Goal: Navigation & Orientation: Find specific page/section

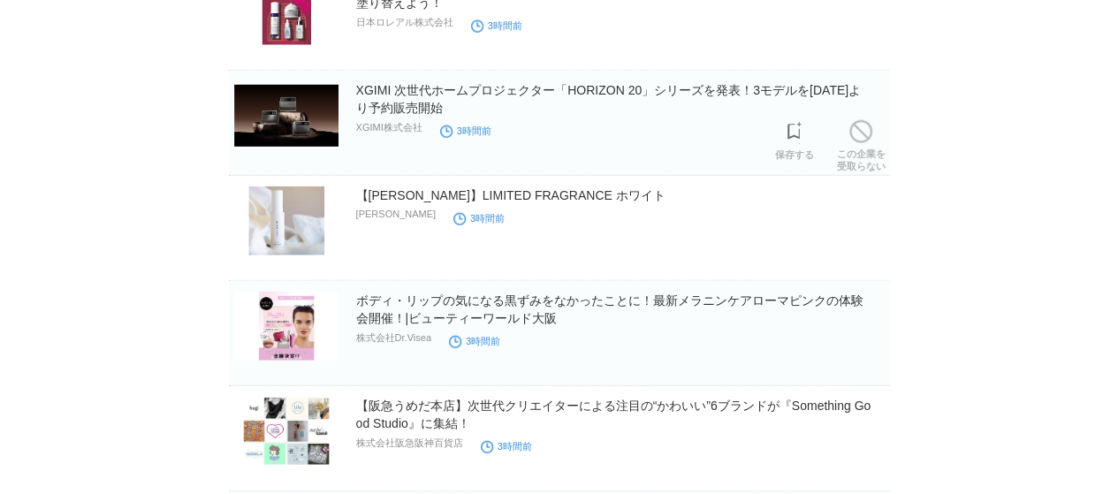
scroll to position [2298, 0]
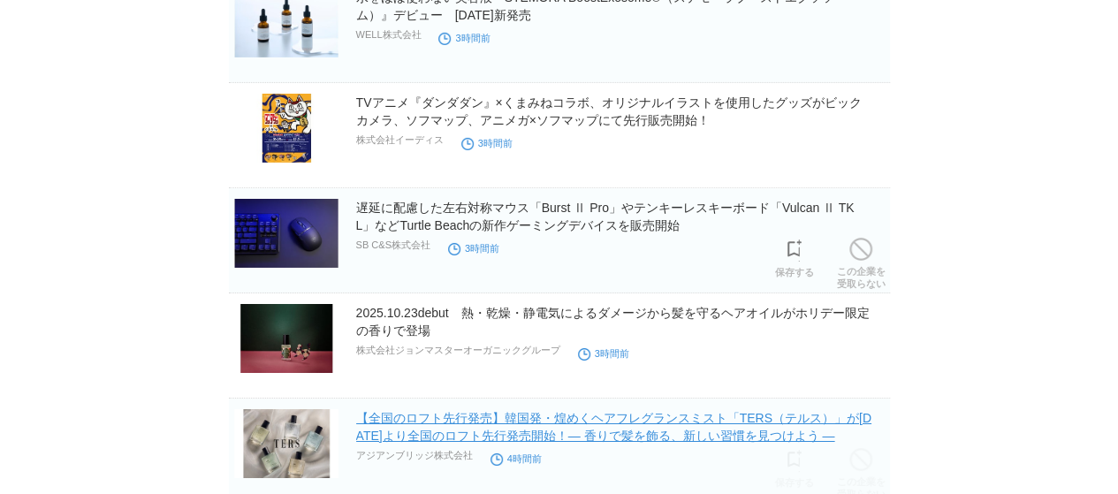
scroll to position [3093, 0]
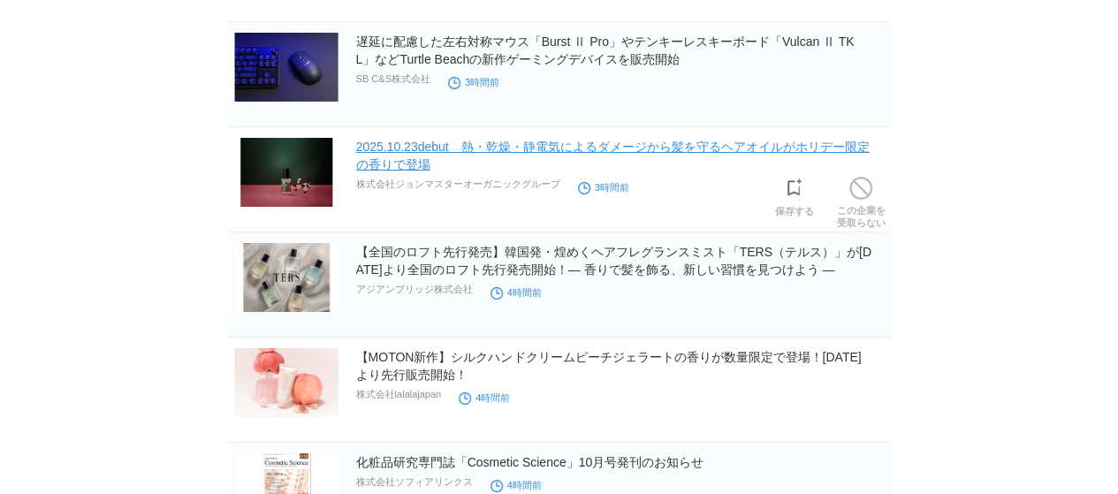
drag, startPoint x: 417, startPoint y: 151, endPoint x: 397, endPoint y: 163, distance: 23.8
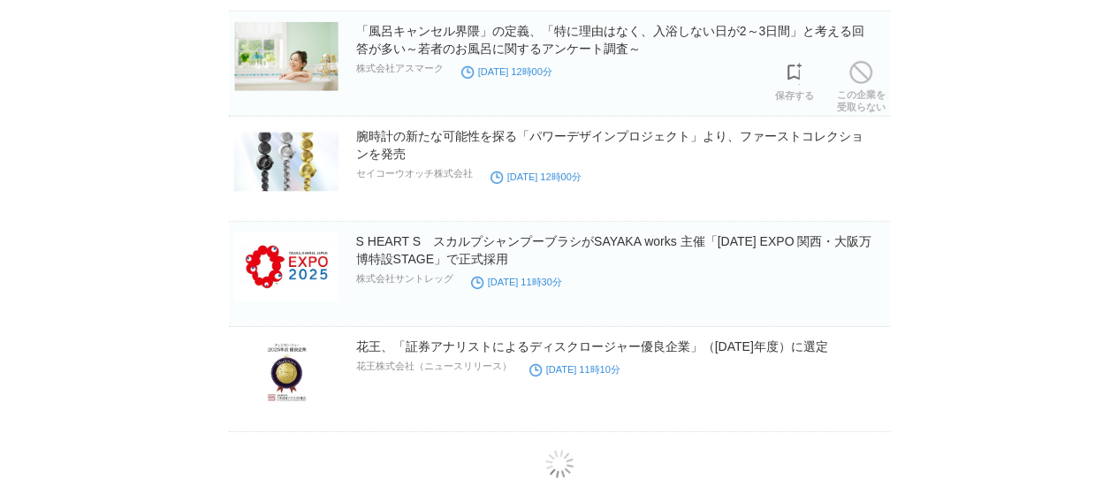
scroll to position [6060, 0]
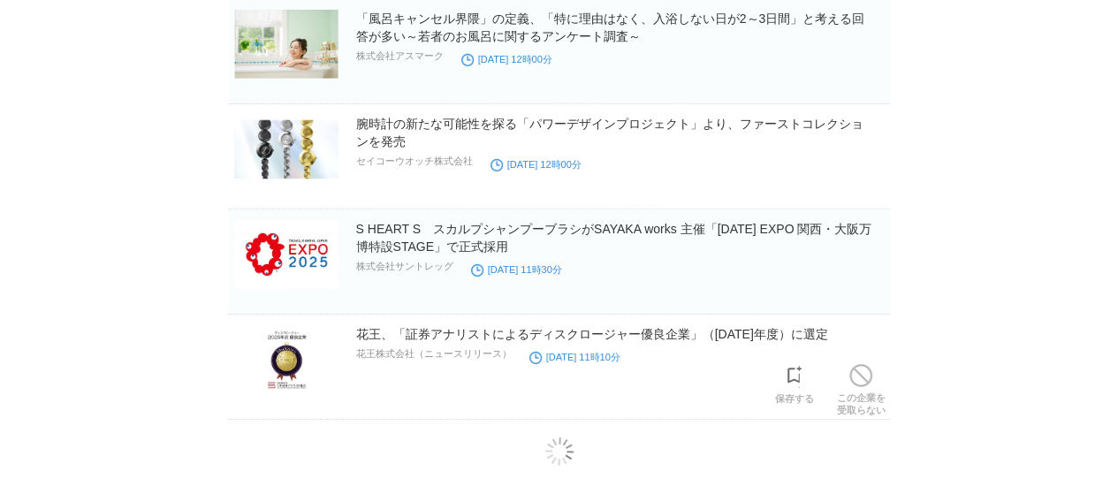
drag, startPoint x: 468, startPoint y: 321, endPoint x: 1021, endPoint y: 343, distance: 552.7
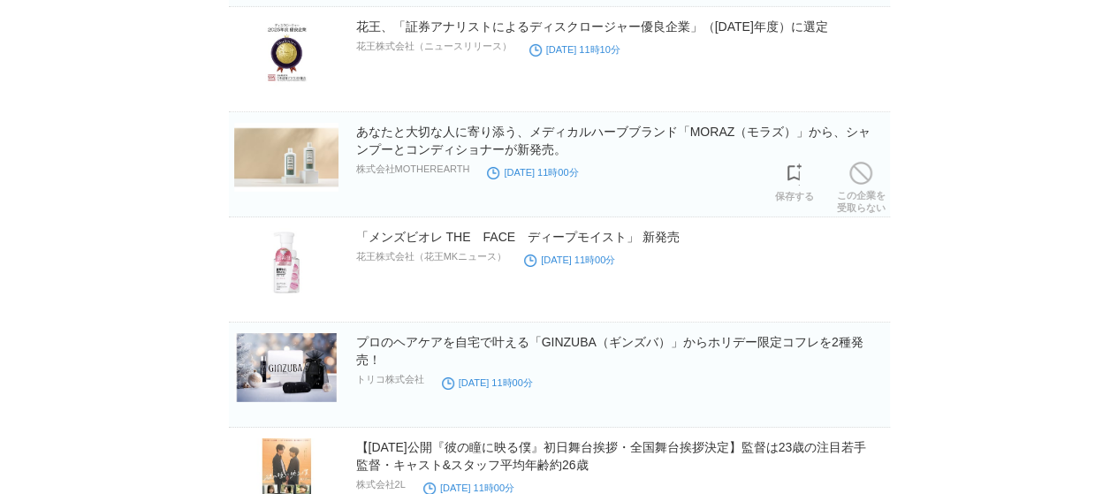
scroll to position [6591, 0]
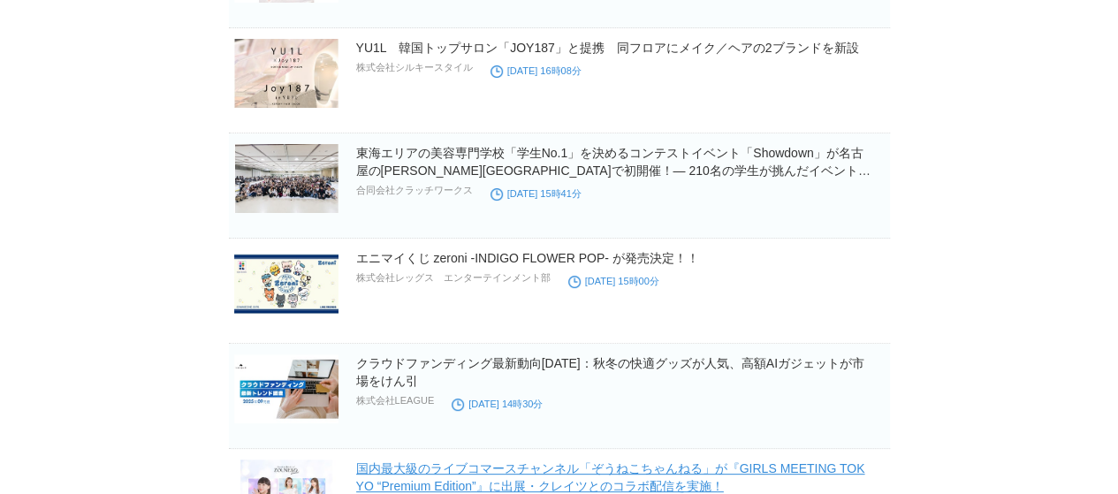
scroll to position [10255, 0]
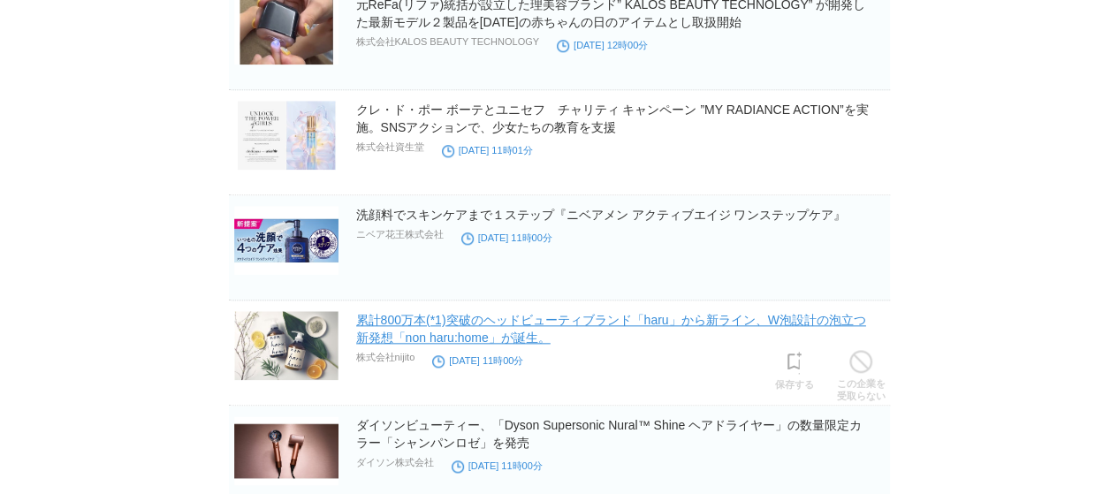
scroll to position [14450, 0]
